Goal: Complete application form: Complete application form

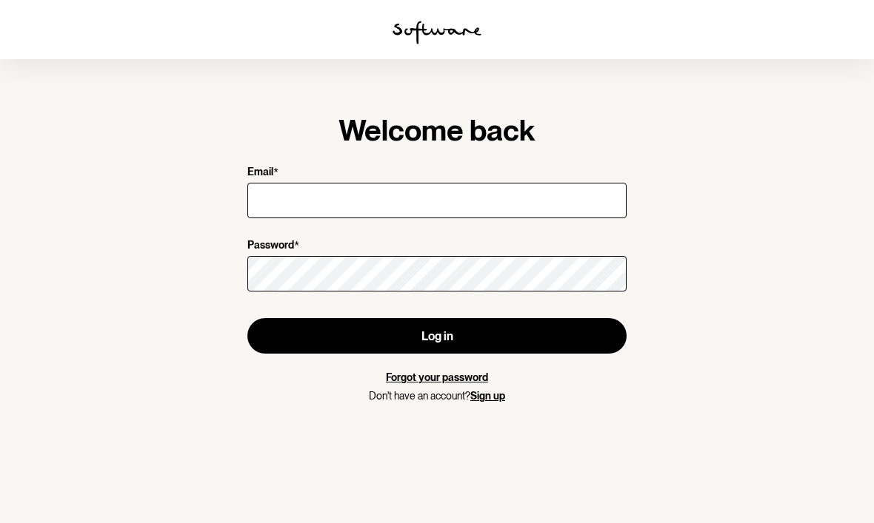
click at [391, 201] on input "Email *" at bounding box center [436, 201] width 379 height 36
click at [332, 200] on input "lize_" at bounding box center [436, 201] width 379 height 36
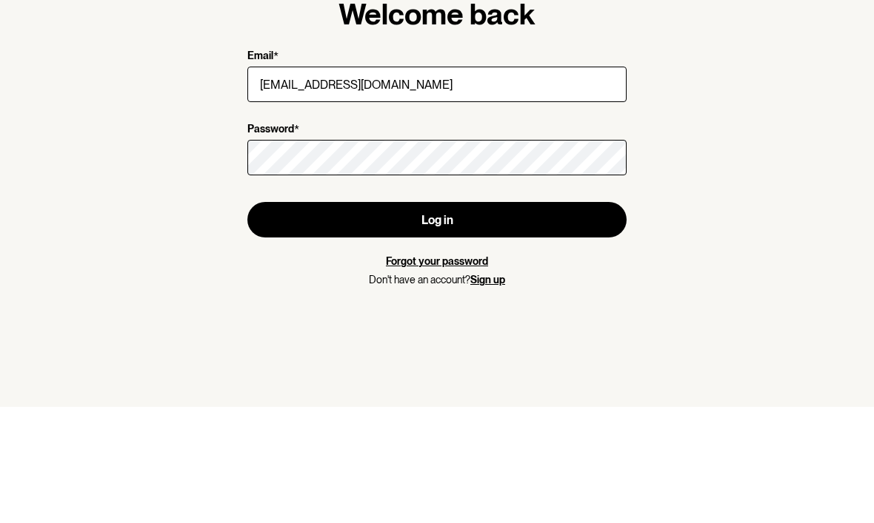
type input "[EMAIL_ADDRESS][DOMAIN_NAME]"
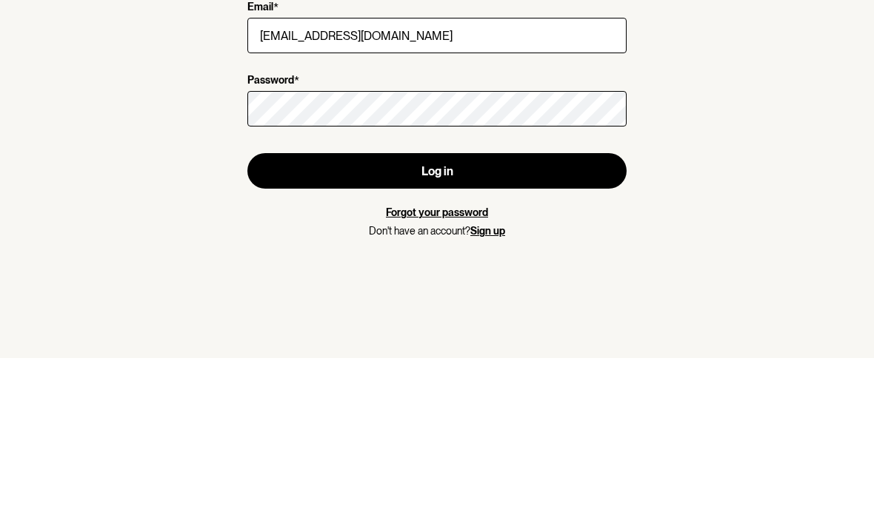
click at [550, 318] on button "Log in" at bounding box center [436, 336] width 379 height 36
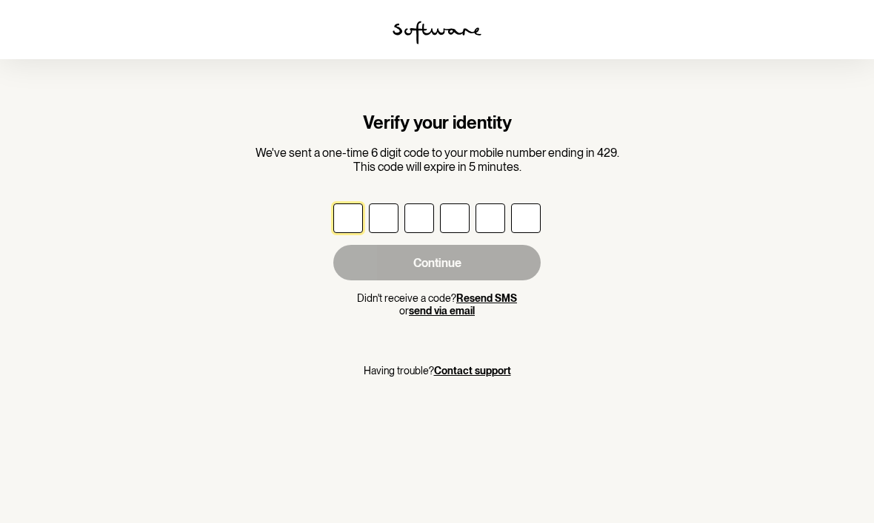
click at [351, 214] on input "text" at bounding box center [348, 219] width 30 height 30
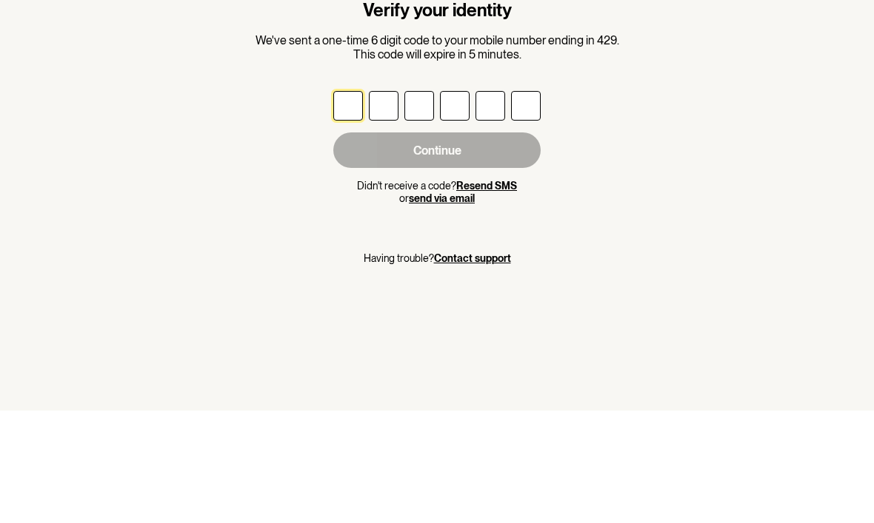
type input "8"
type input "4"
type input "9"
type input "3"
type input "9"
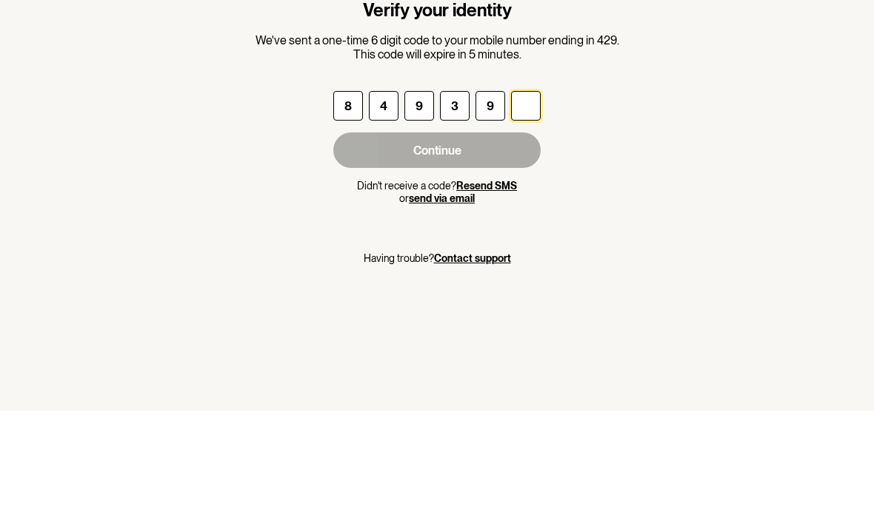
type input "5"
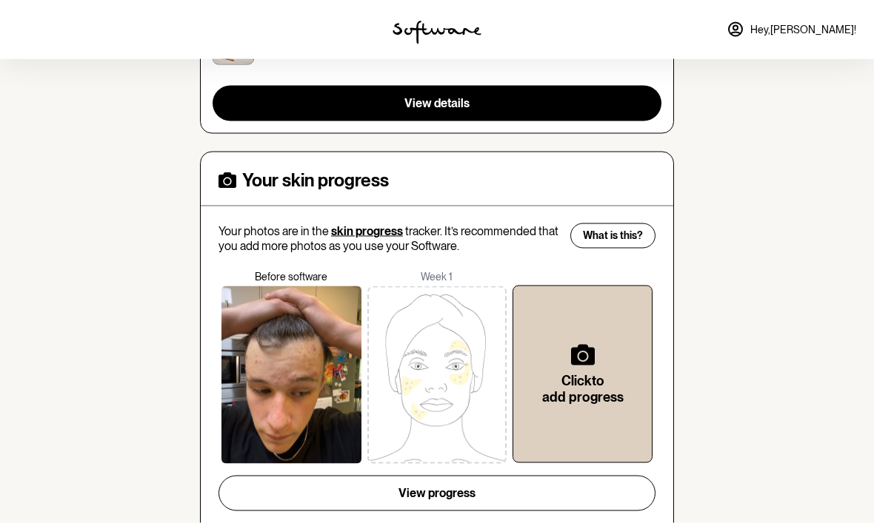
scroll to position [481, 0]
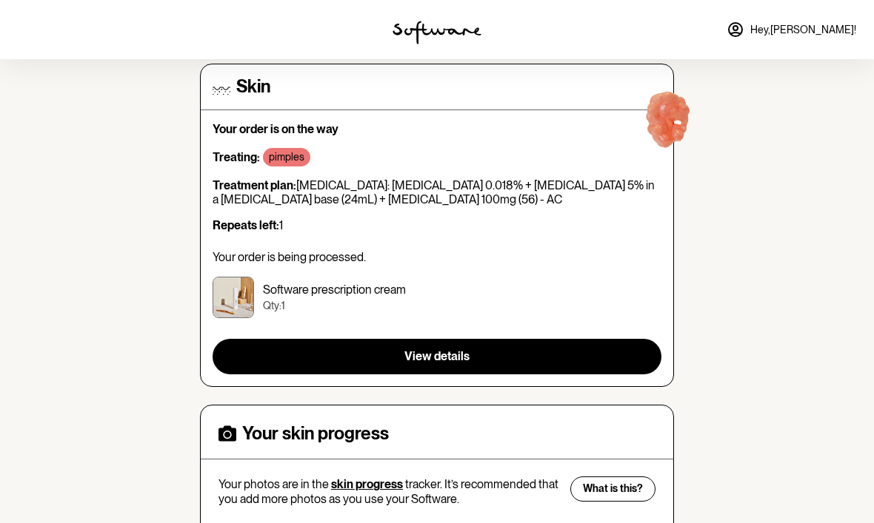
click at [556, 349] on button "View details" at bounding box center [436, 357] width 449 height 36
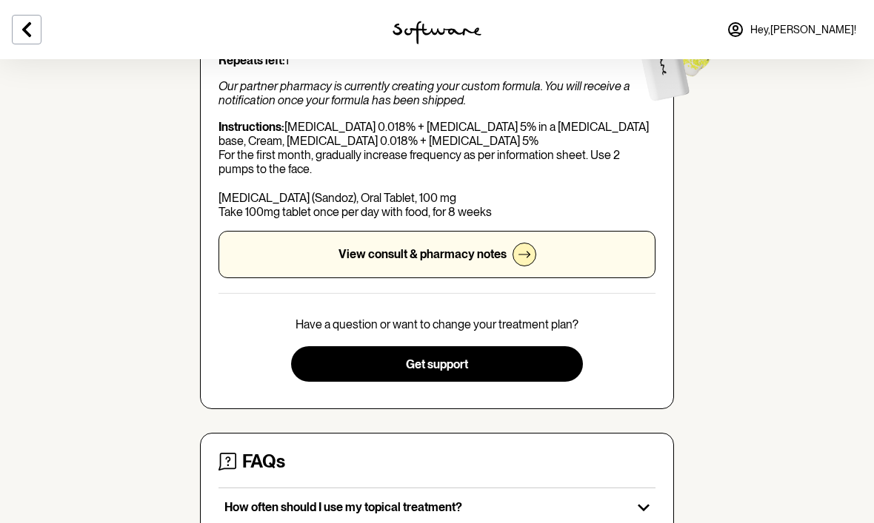
scroll to position [248, 0]
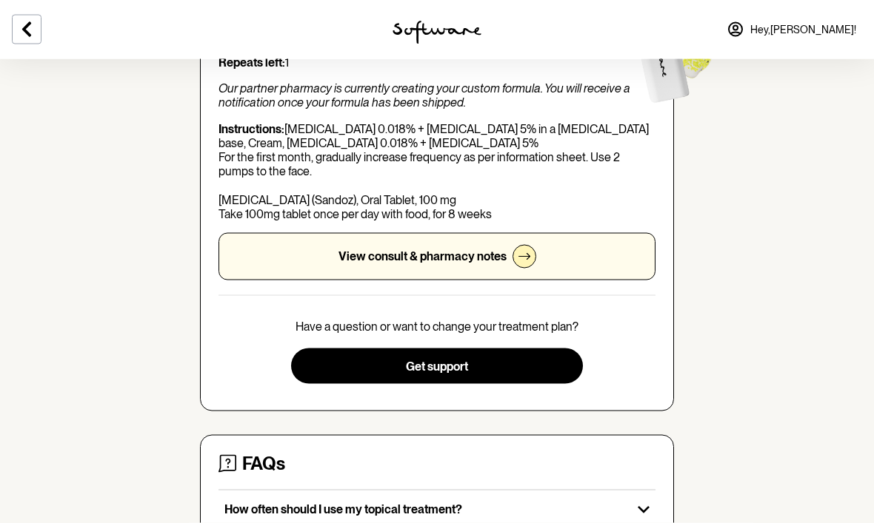
click at [520, 252] on icon at bounding box center [524, 257] width 12 height 12
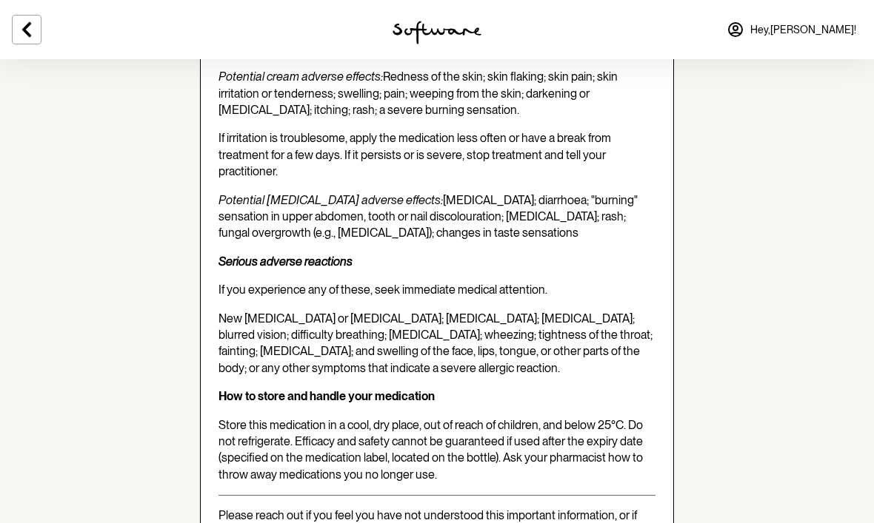
scroll to position [3533, 0]
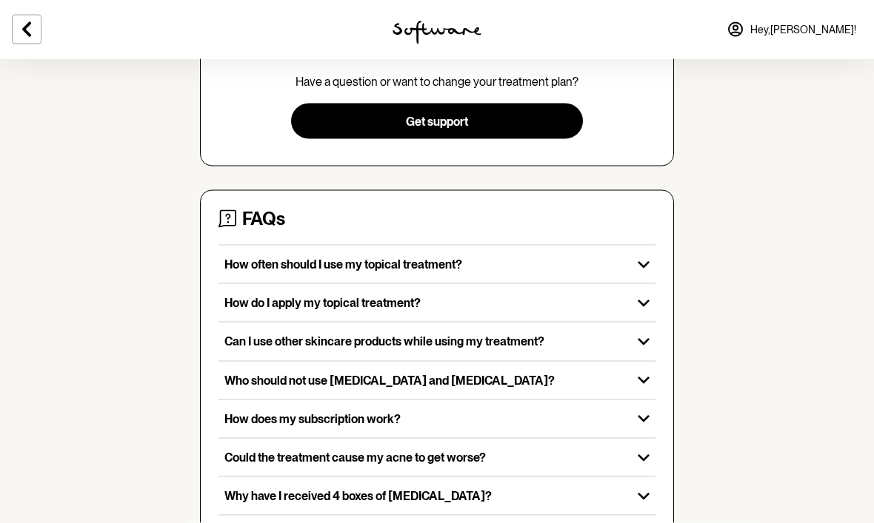
scroll to position [497, 0]
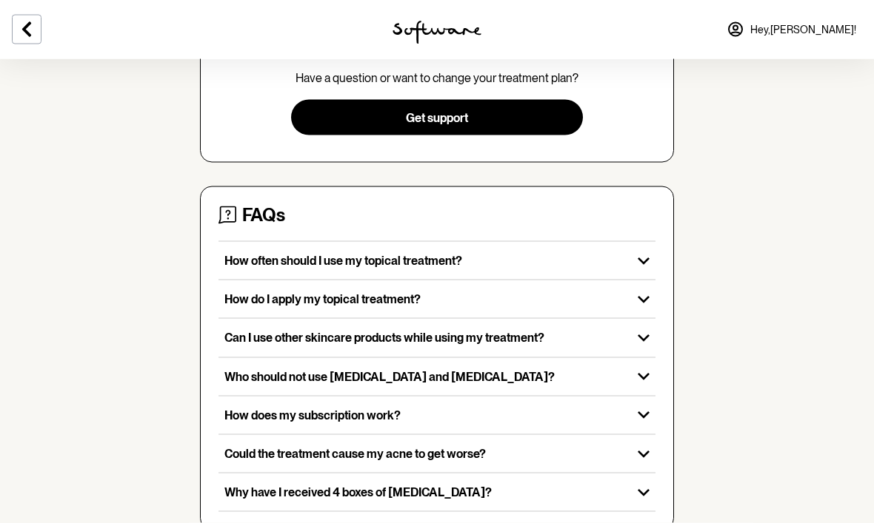
click at [629, 489] on div "Why have I received 4 boxes of [MEDICAL_DATA]?" at bounding box center [424, 493] width 413 height 38
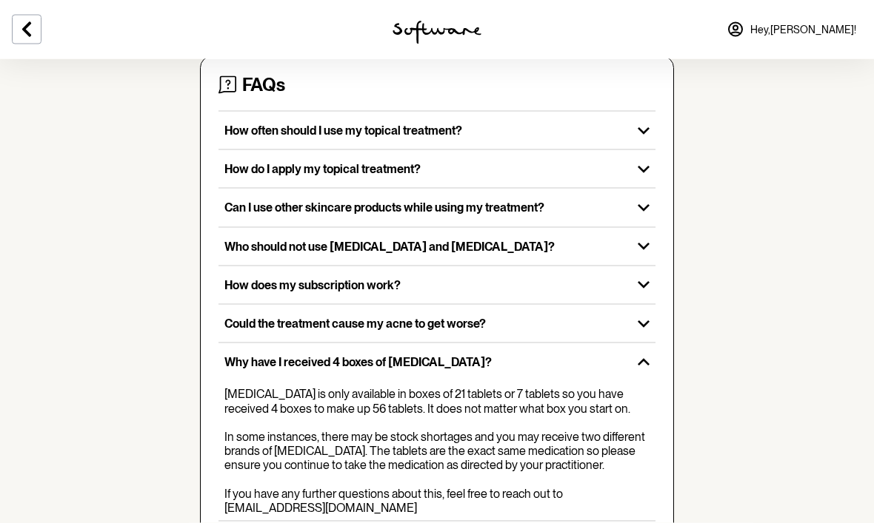
scroll to position [635, 0]
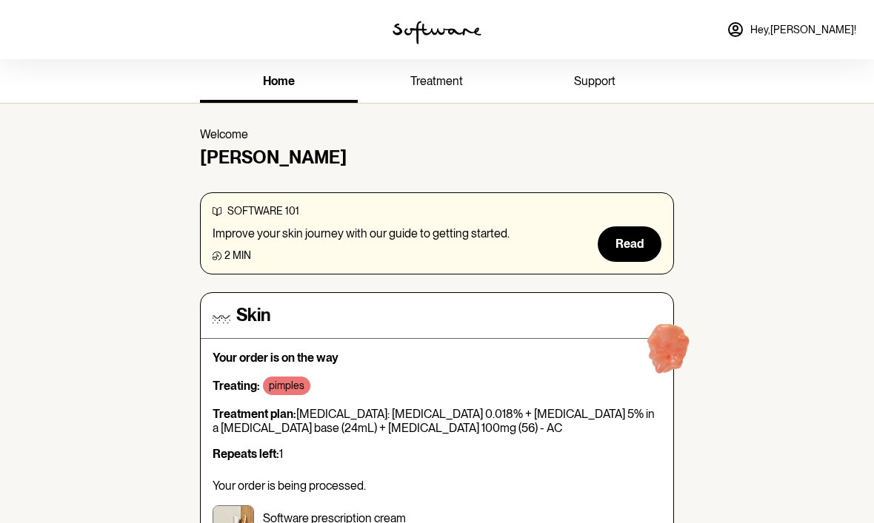
click at [628, 245] on span "Read" at bounding box center [629, 244] width 28 height 14
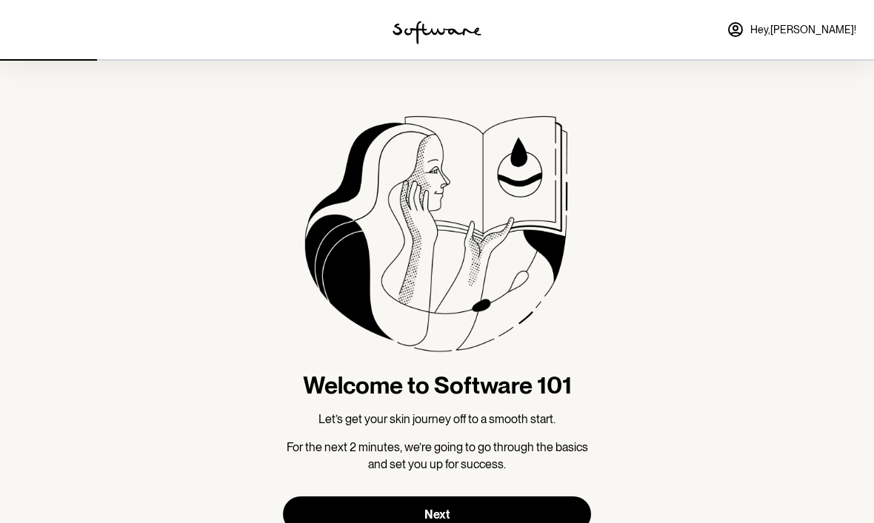
scroll to position [41, 0]
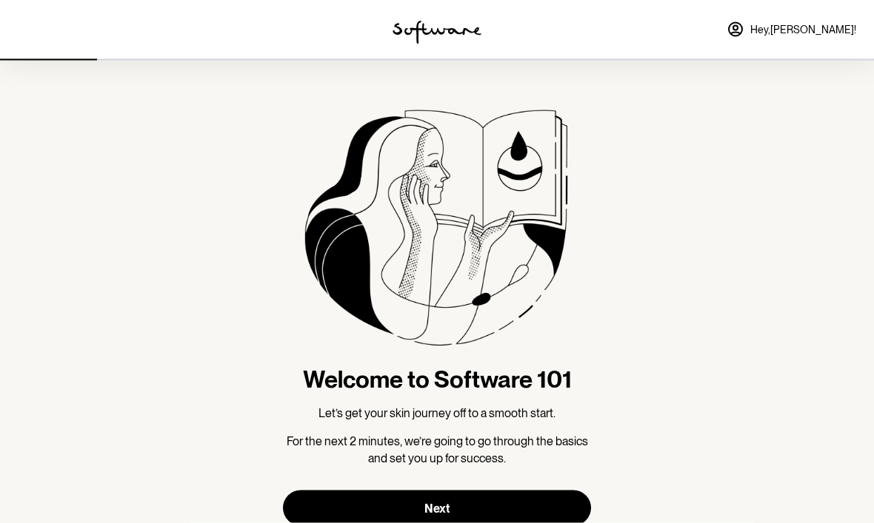
click at [539, 504] on button "Next" at bounding box center [437, 509] width 308 height 36
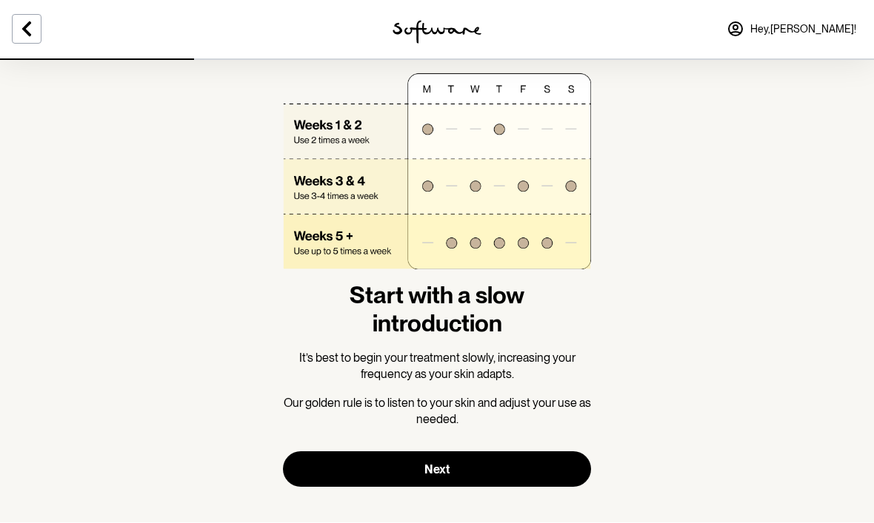
scroll to position [44, 0]
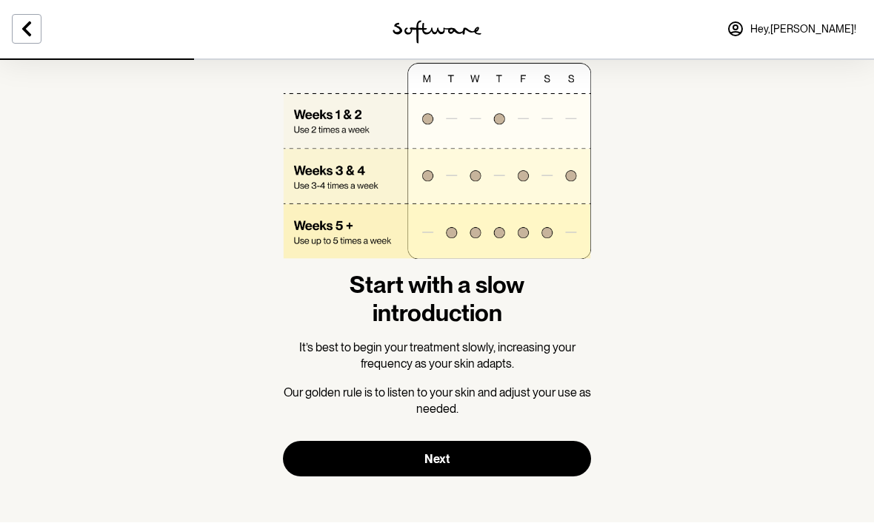
click at [541, 458] on button "Next" at bounding box center [437, 460] width 308 height 36
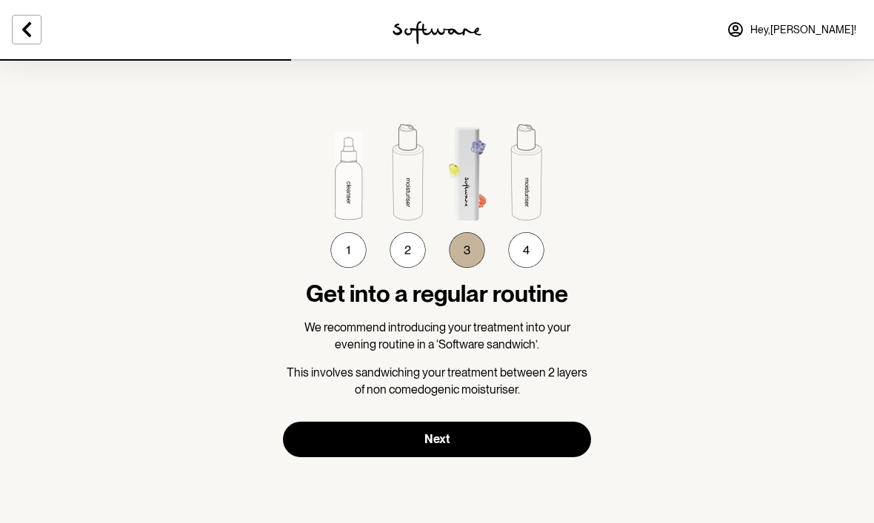
click at [503, 439] on button "Next" at bounding box center [437, 440] width 308 height 36
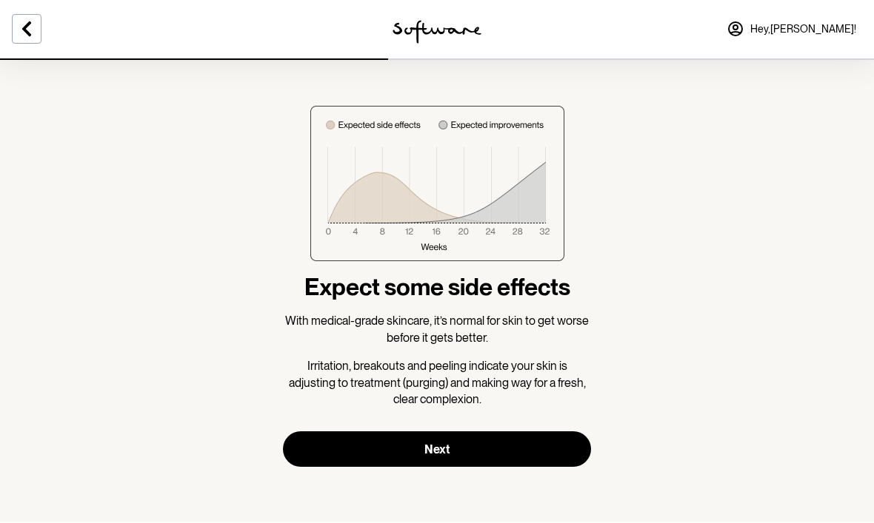
click at [532, 446] on button "Next" at bounding box center [437, 450] width 308 height 36
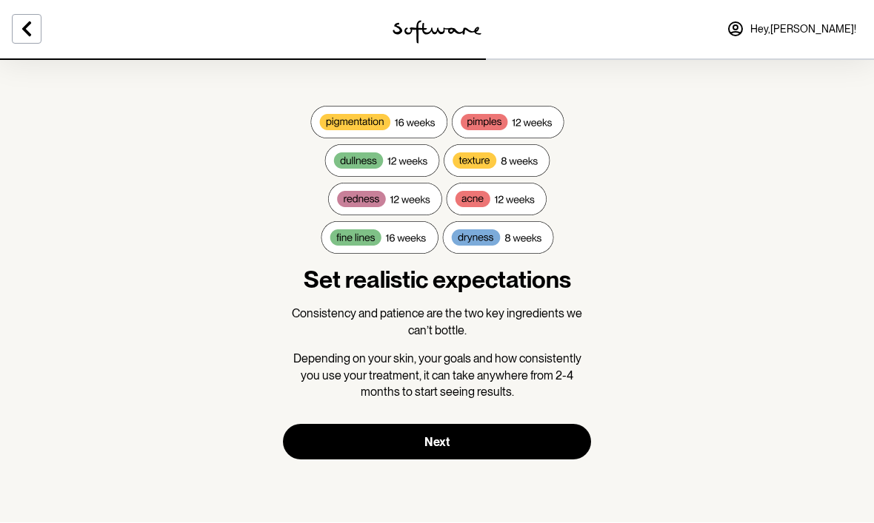
click at [554, 453] on button "Next" at bounding box center [437, 443] width 308 height 36
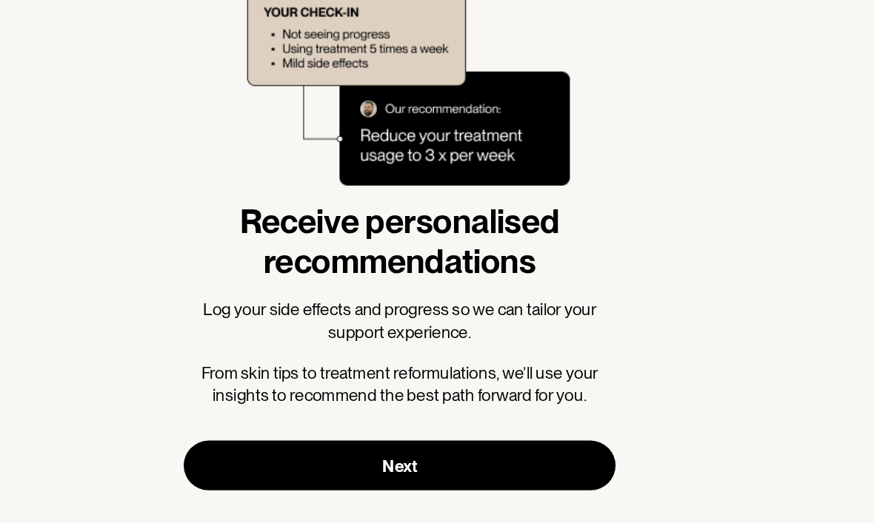
click at [403, 429] on button "Next" at bounding box center [437, 447] width 308 height 36
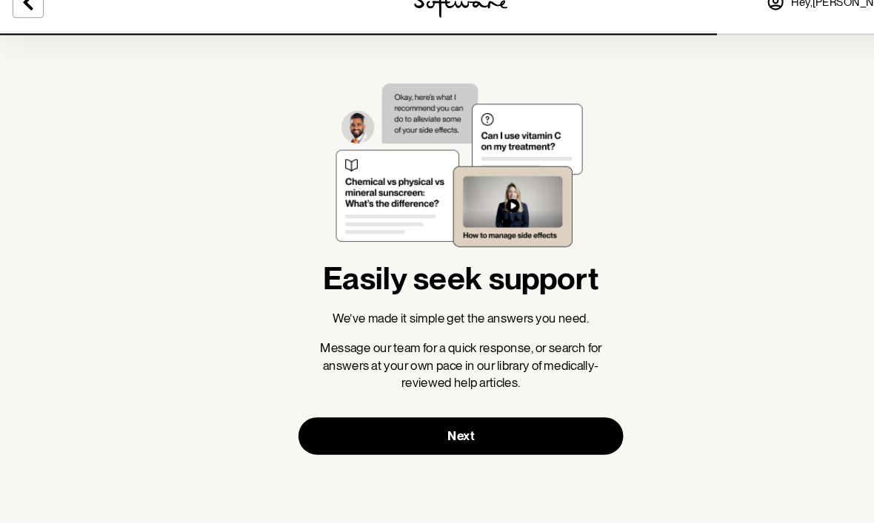
click at [532, 423] on button "Next" at bounding box center [437, 441] width 308 height 36
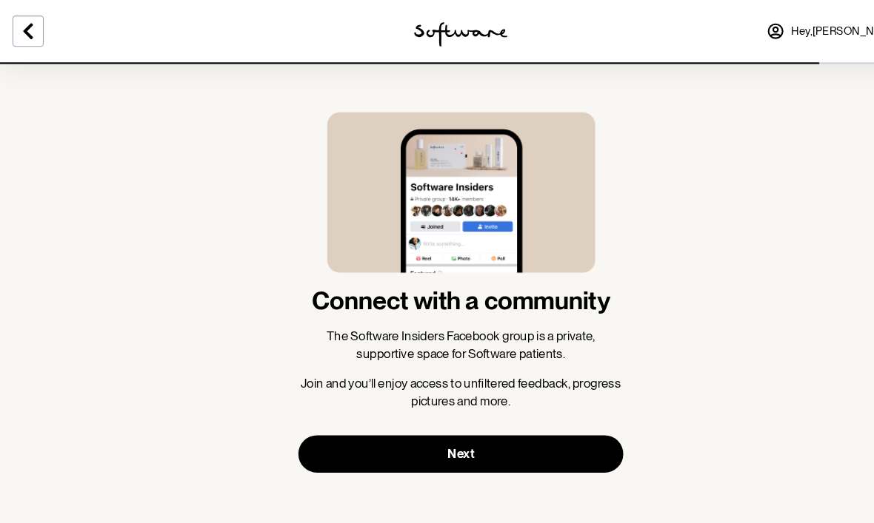
click at [543, 436] on button "Next" at bounding box center [437, 431] width 308 height 36
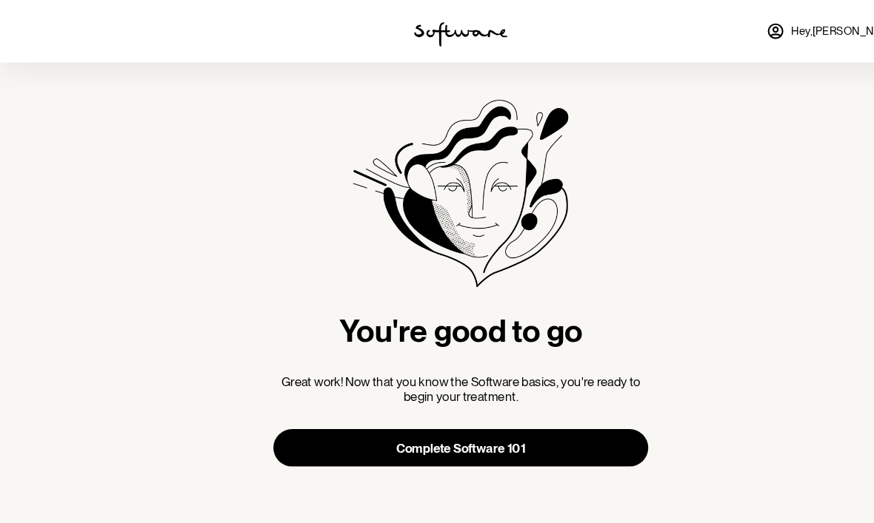
click at [552, 426] on button "Complete Software 101" at bounding box center [436, 425] width 355 height 36
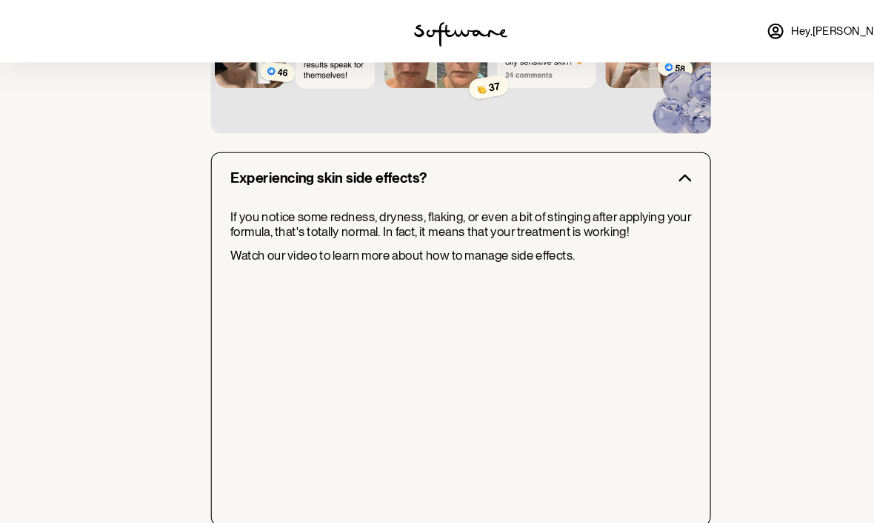
scroll to position [1186, 0]
